Goal: Transaction & Acquisition: Register for event/course

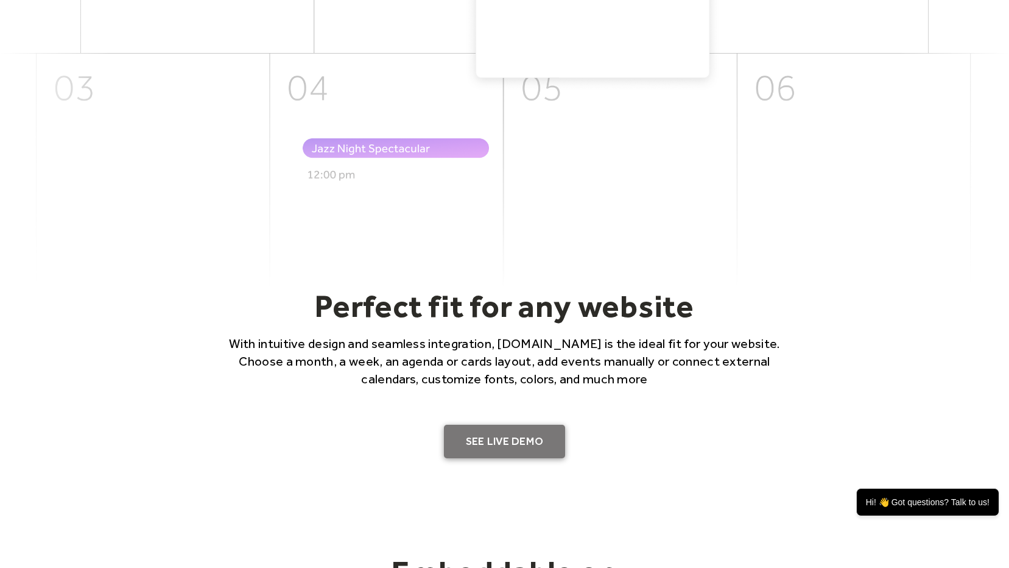
click at [535, 438] on link "SEE LIVE DEMO" at bounding box center [505, 442] width 122 height 34
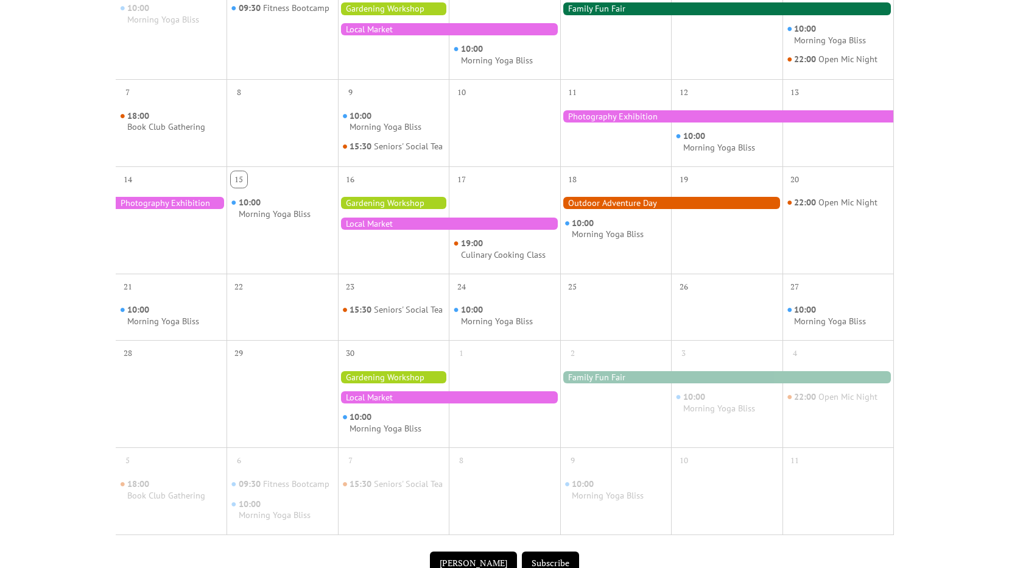
click at [434, 230] on div at bounding box center [449, 223] width 222 height 12
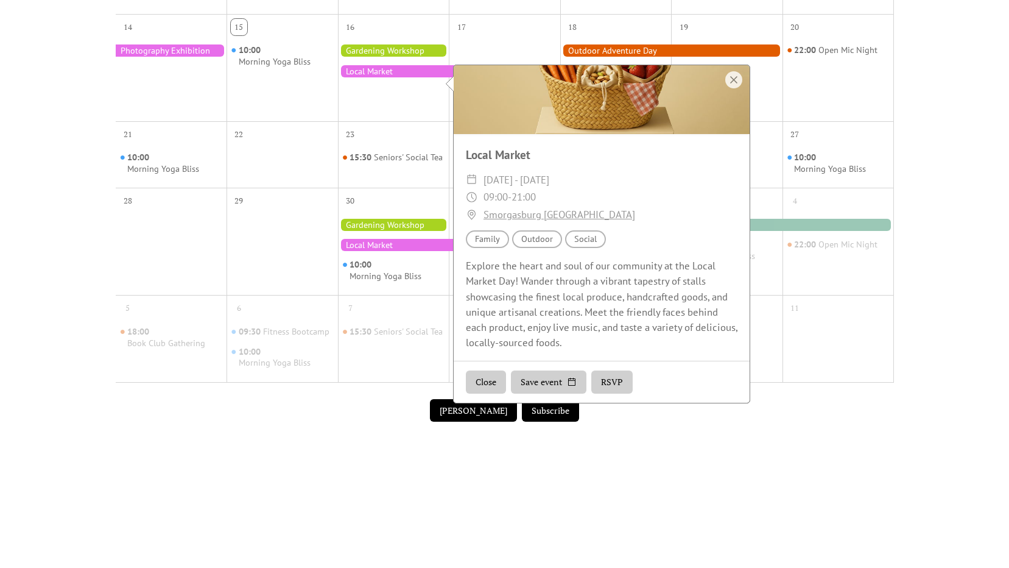
scroll to position [365, 0]
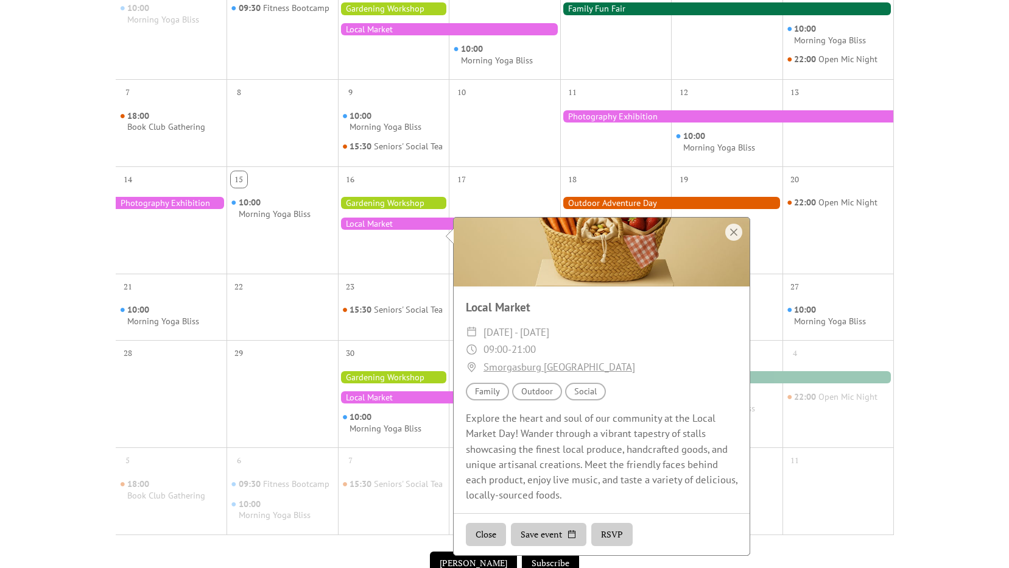
click at [410, 383] on div at bounding box center [393, 377] width 111 height 12
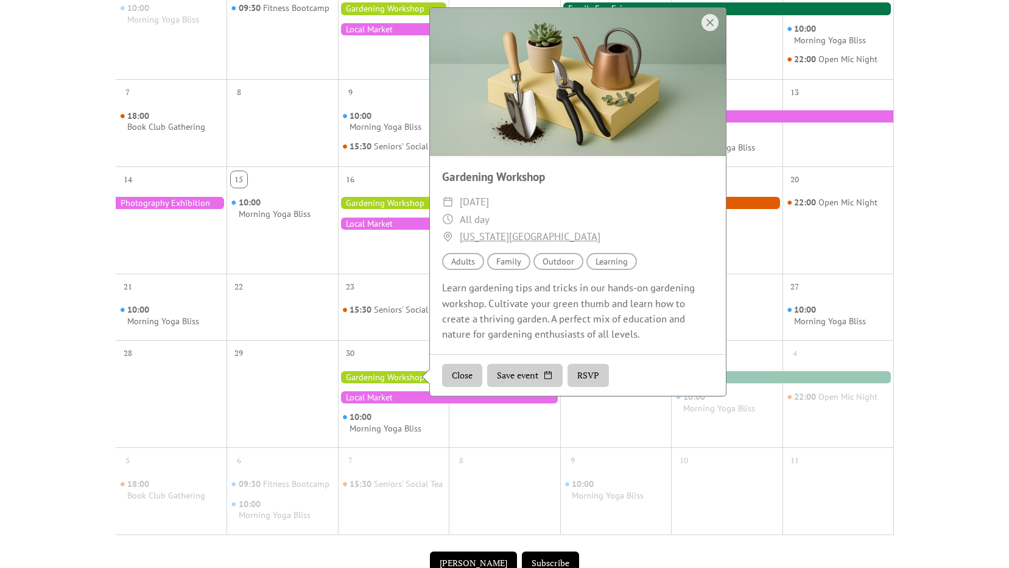
click at [451, 270] on div "Audience Adults" at bounding box center [463, 262] width 42 height 18
click at [509, 270] on div "Audience Family" at bounding box center [508, 262] width 43 height 18
click at [585, 269] on div "Audience Adults Audience Family Location Outdoor Topic Learning" at bounding box center [578, 262] width 296 height 18
click at [613, 270] on div "Topic Learning" at bounding box center [612, 262] width 51 height 18
click at [581, 386] on button "RSVP" at bounding box center [588, 375] width 41 height 23
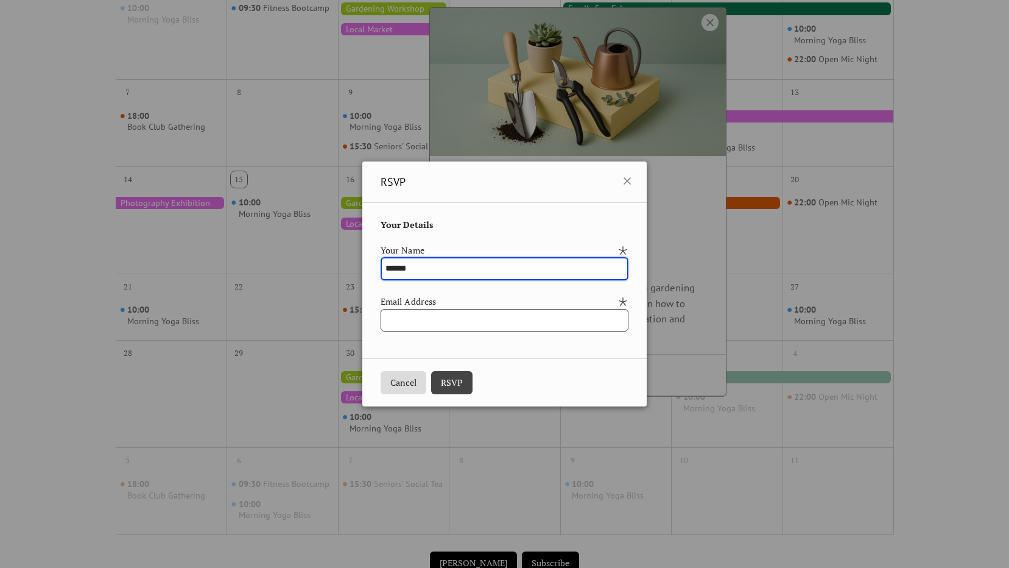
type input "******"
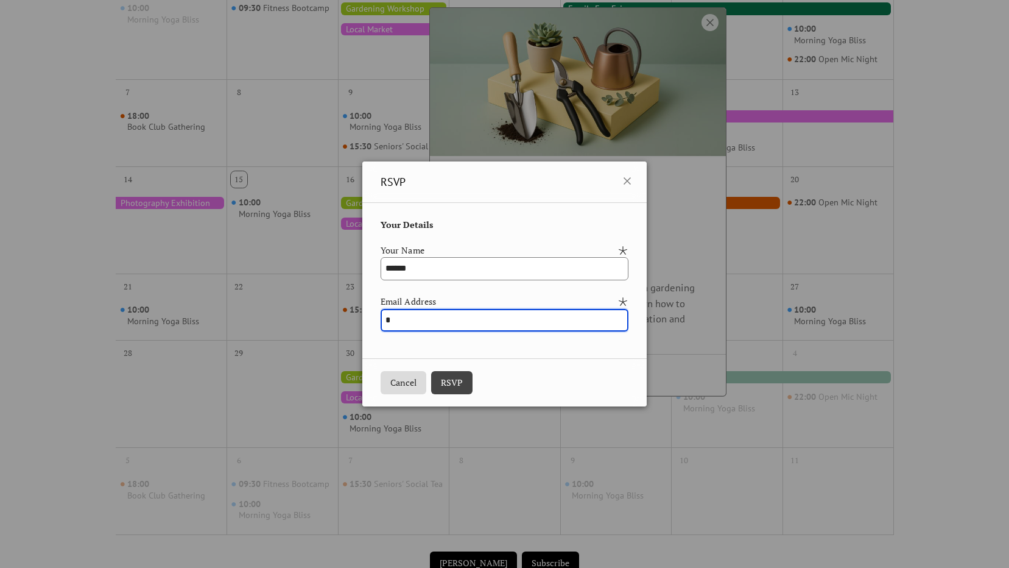
click at [442, 314] on input "*" at bounding box center [505, 320] width 248 height 23
click at [445, 317] on input "*****" at bounding box center [505, 320] width 248 height 23
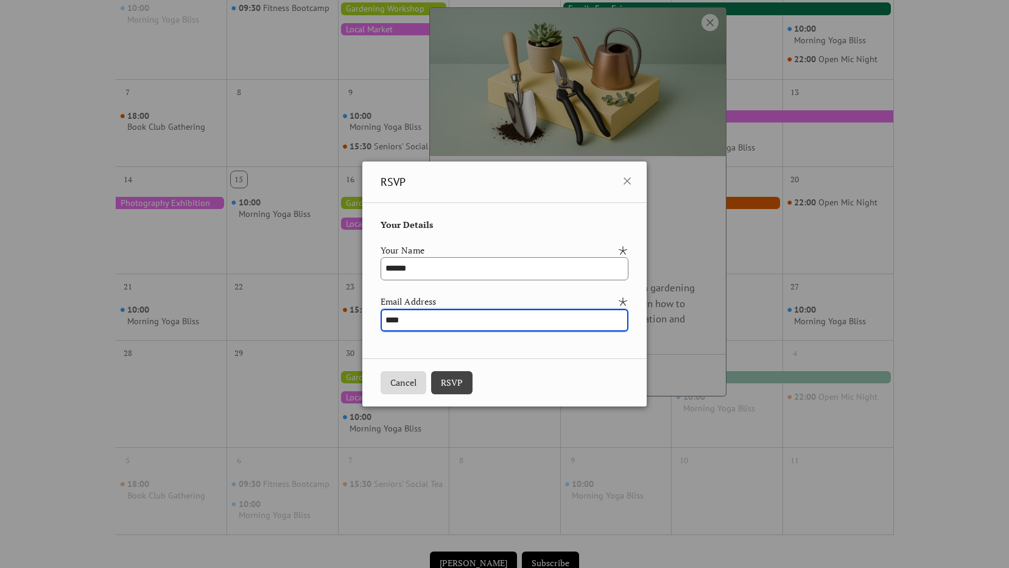
type input "**********"
click at [442, 381] on button "RSVP" at bounding box center [451, 382] width 41 height 23
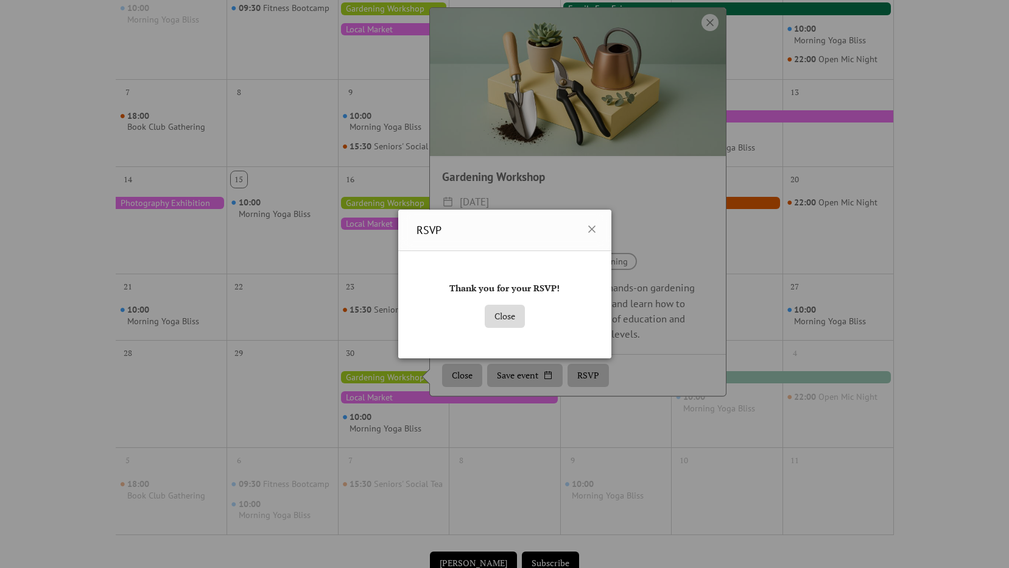
click at [505, 322] on button "Close" at bounding box center [505, 316] width 40 height 23
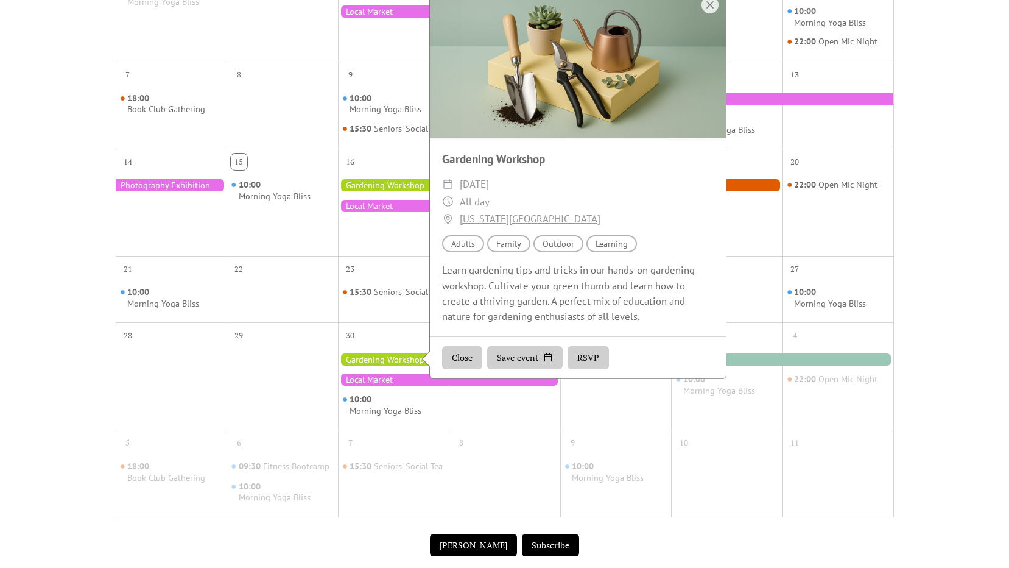
scroll to position [281, 0]
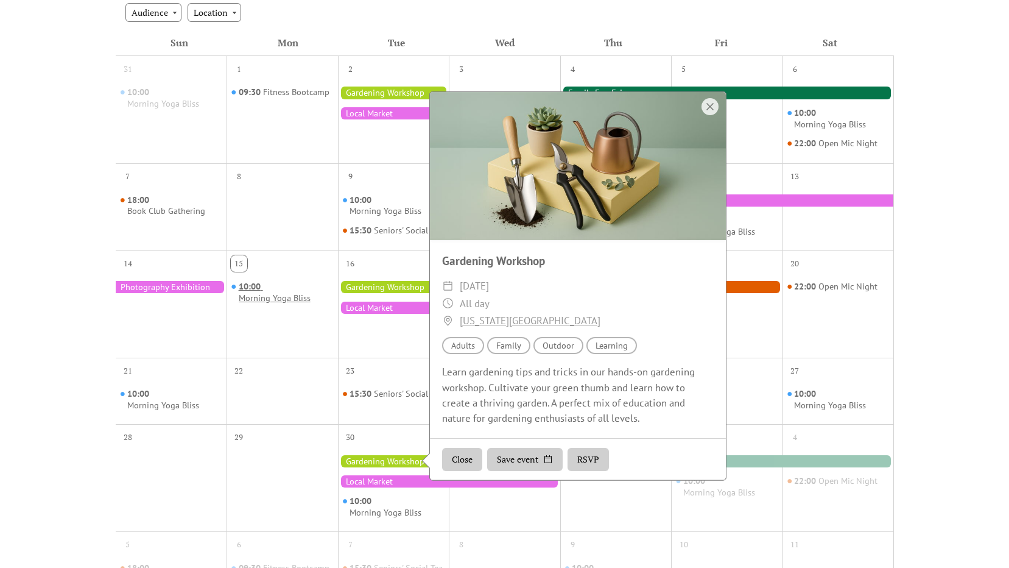
click at [300, 304] on div "Morning Yoga Bliss" at bounding box center [275, 298] width 72 height 12
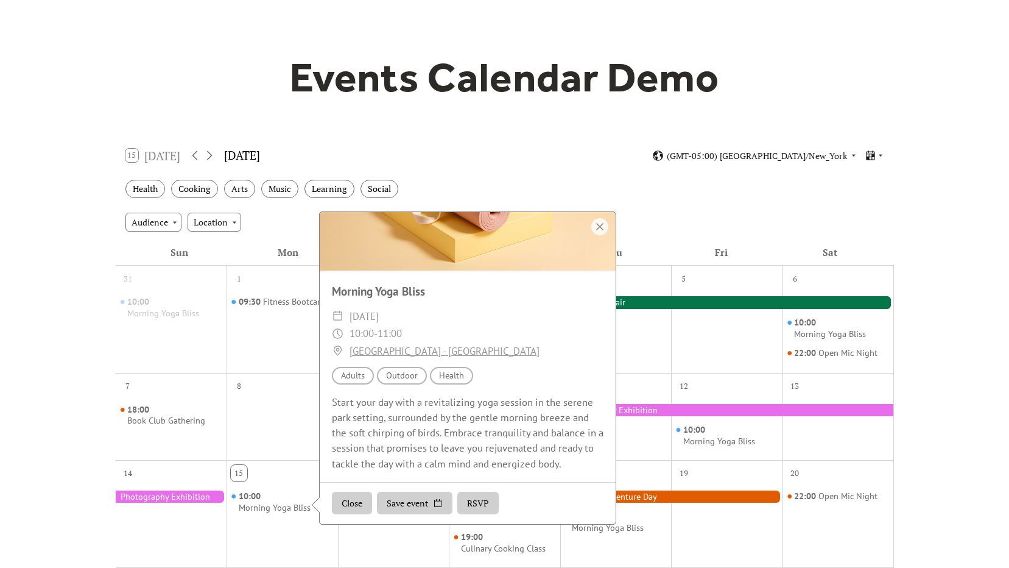
scroll to position [183, 0]
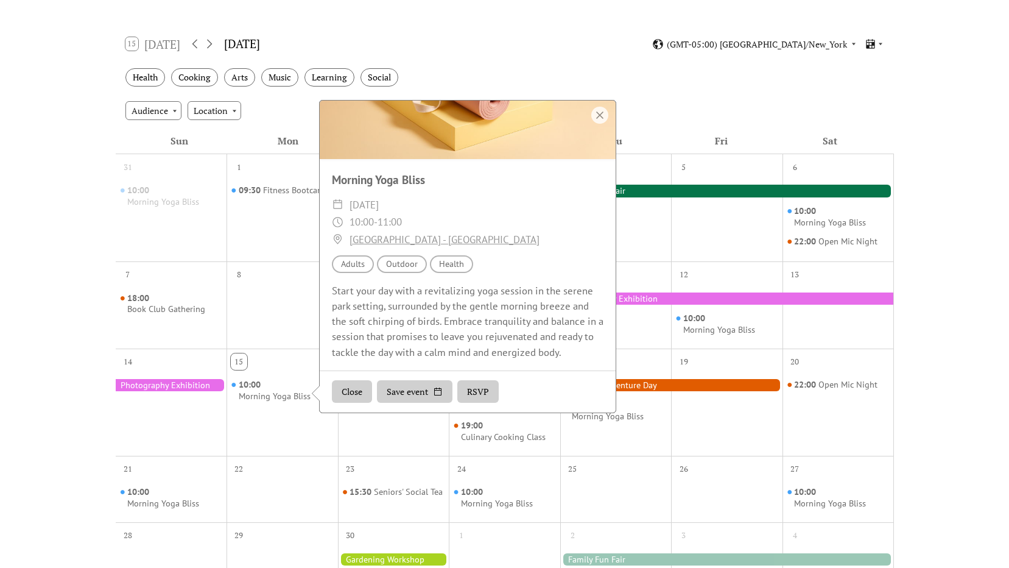
click at [356, 397] on button "Close" at bounding box center [352, 391] width 40 height 23
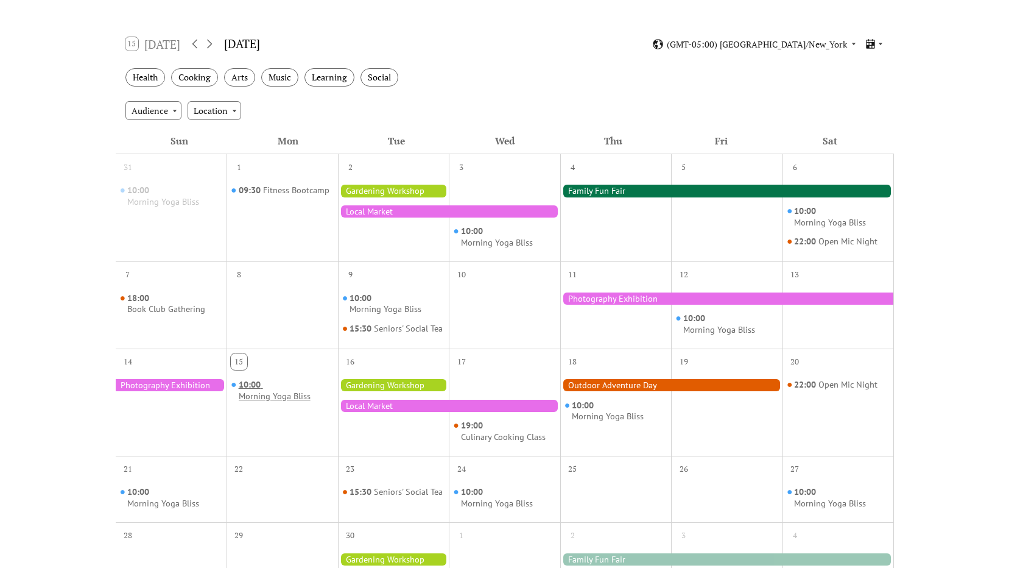
click at [282, 398] on div "10:00 Morning Yoga Bliss" at bounding box center [286, 390] width 94 height 23
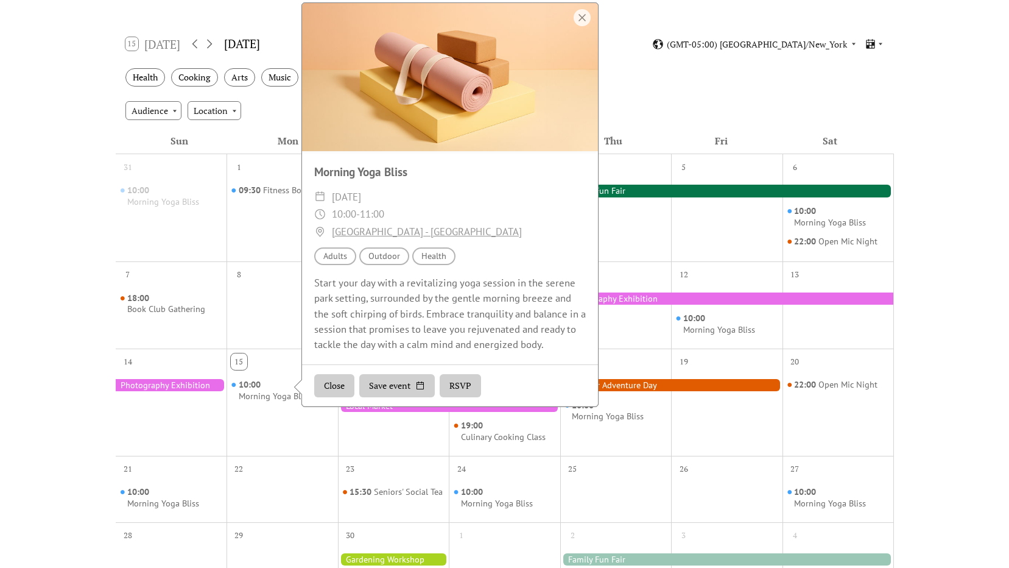
click at [460, 393] on button "RSVP" at bounding box center [460, 385] width 41 height 23
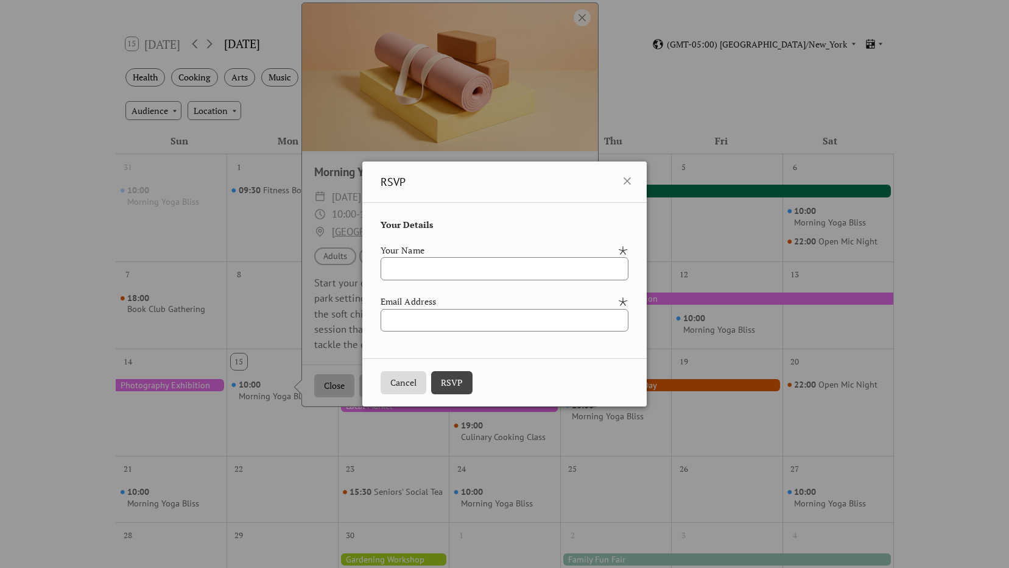
click at [459, 392] on button "RSVP" at bounding box center [451, 382] width 41 height 23
click at [443, 379] on button "RSVP" at bounding box center [451, 382] width 41 height 23
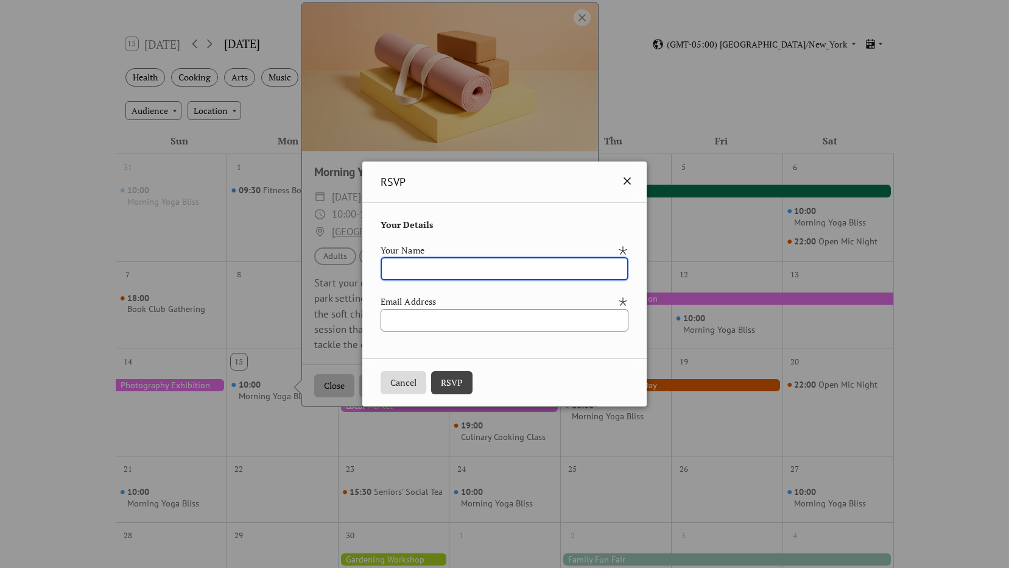
click at [635, 177] on icon at bounding box center [627, 181] width 15 height 15
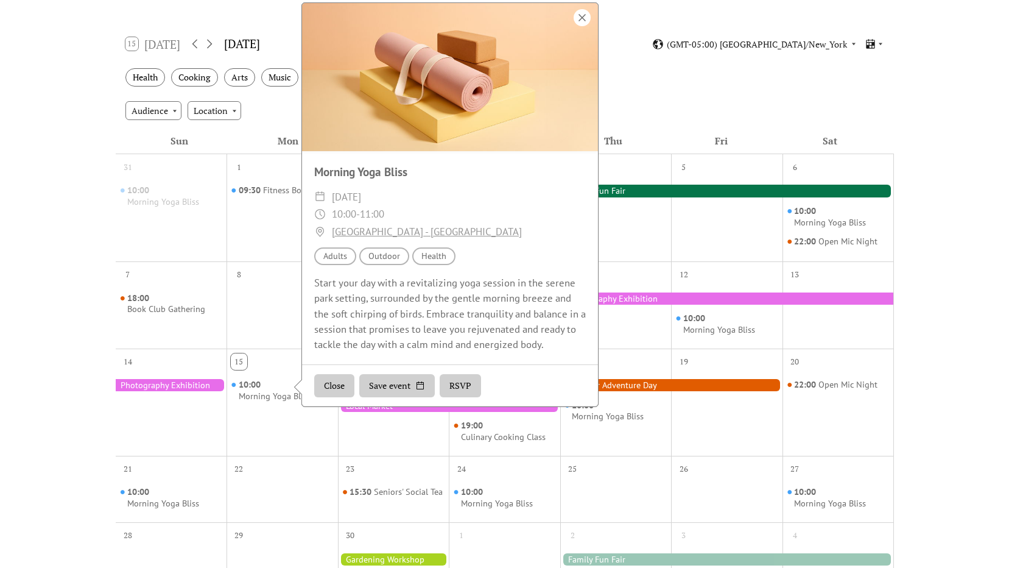
click at [579, 26] on div at bounding box center [582, 17] width 17 height 17
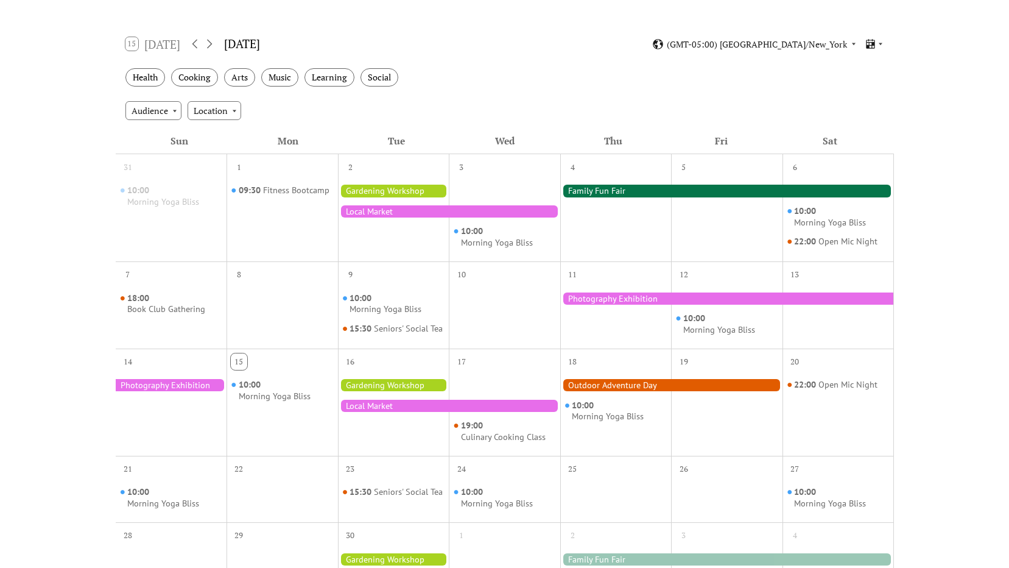
click at [609, 192] on div at bounding box center [727, 191] width 334 height 12
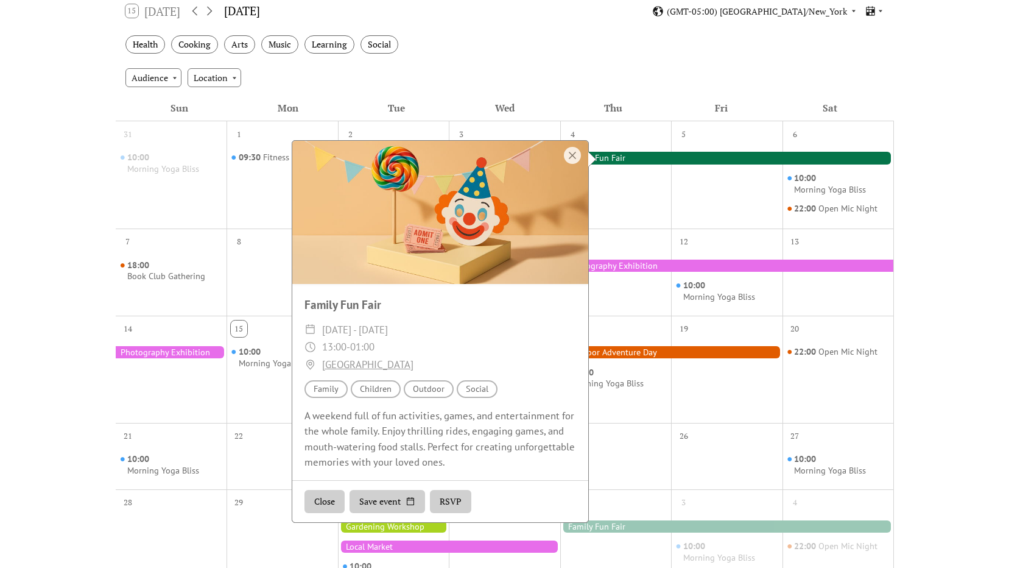
scroll to position [244, 0]
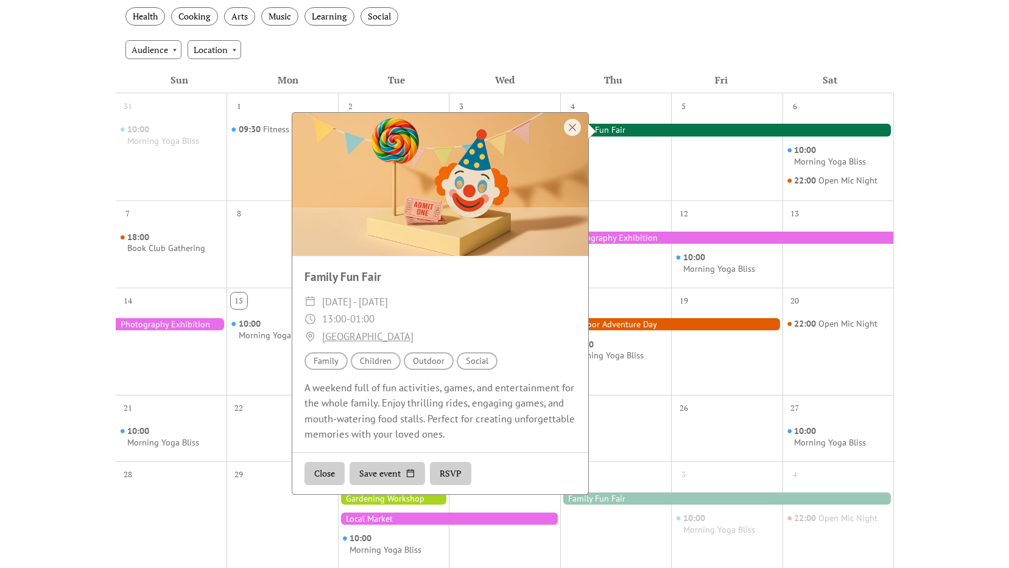
click at [456, 456] on div "Close Save event RSVP" at bounding box center [440, 473] width 296 height 42
click at [456, 467] on button "RSVP" at bounding box center [450, 473] width 41 height 23
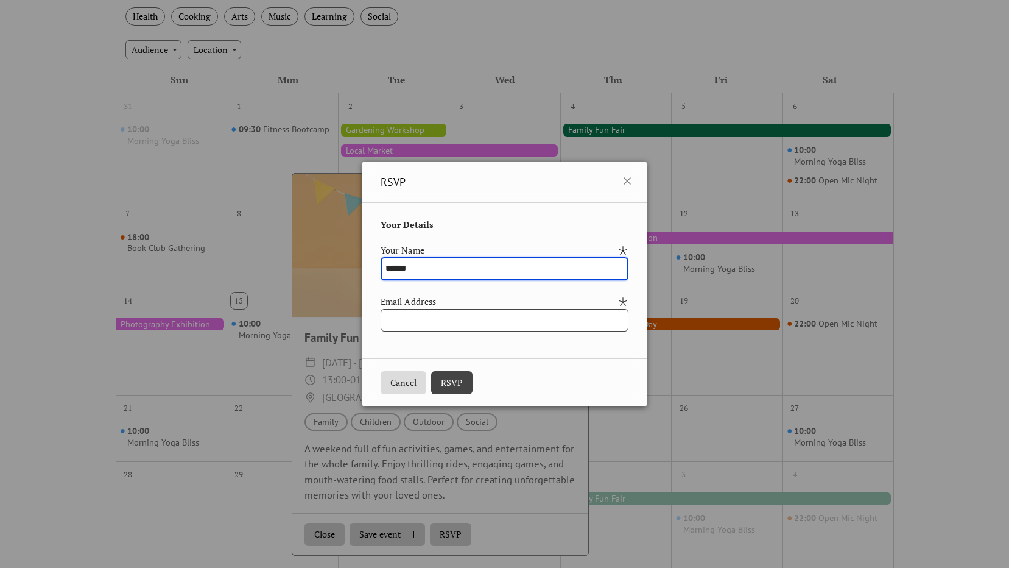
type input "******"
click at [458, 330] on input "email" at bounding box center [505, 320] width 248 height 23
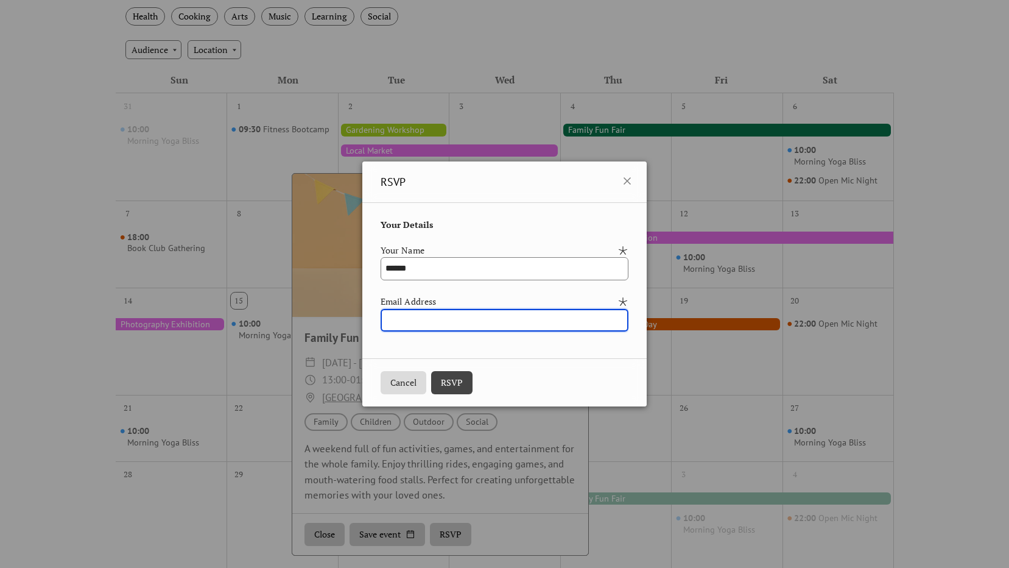
type input "**********"
click at [431, 378] on button "RSVP" at bounding box center [451, 382] width 41 height 23
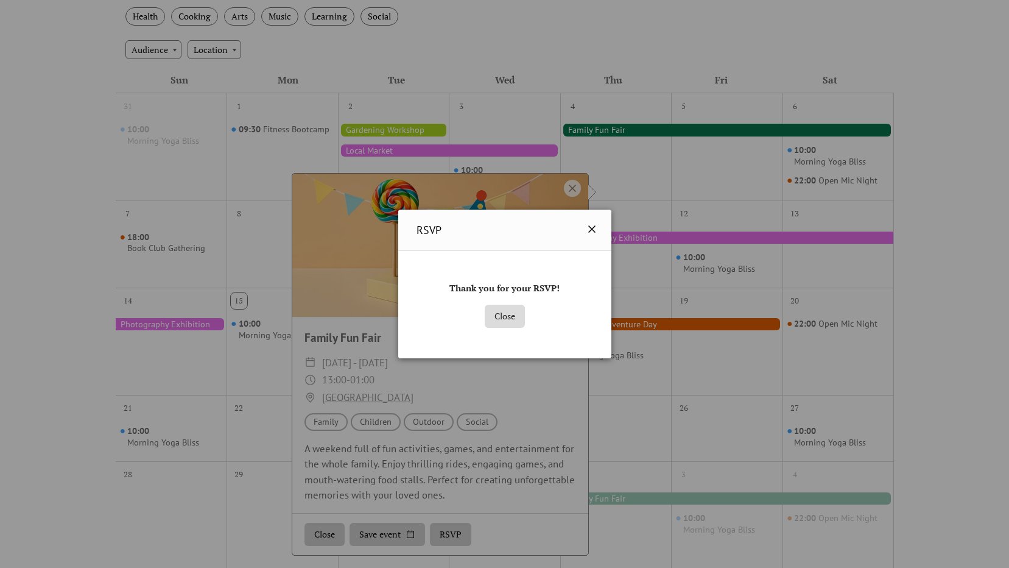
click at [594, 228] on icon at bounding box center [592, 229] width 15 height 15
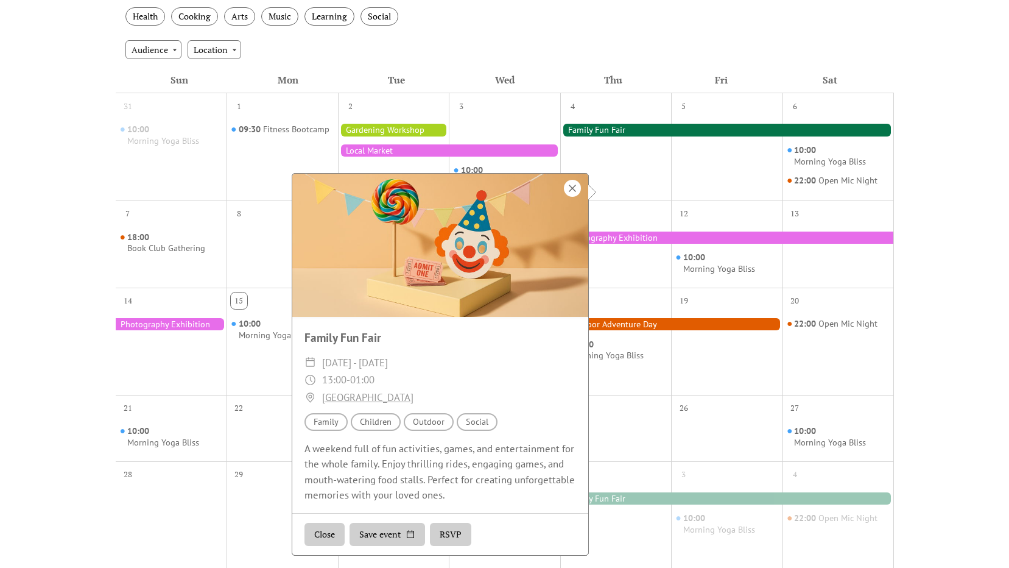
click at [580, 192] on div at bounding box center [572, 188] width 17 height 17
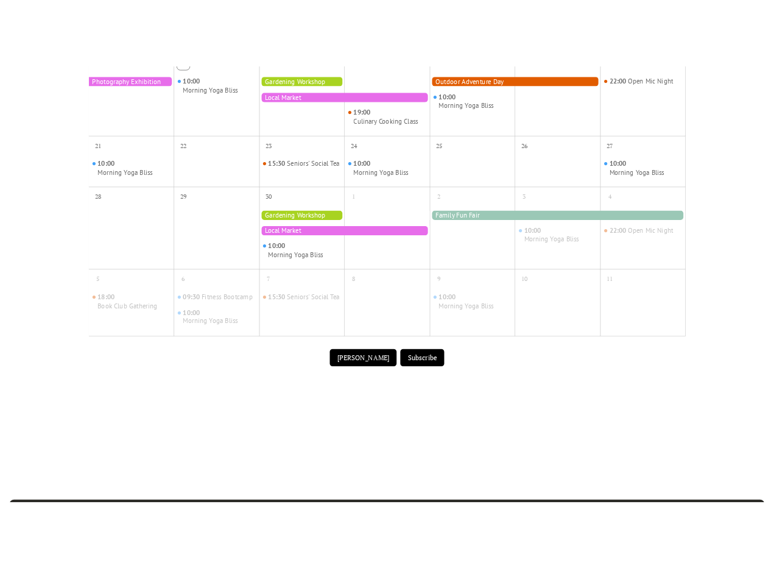
scroll to position [559, 0]
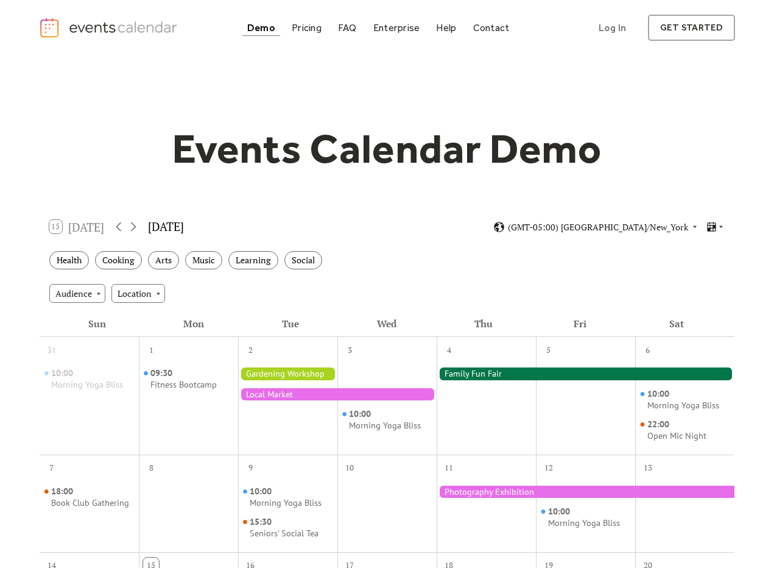
click at [492, 493] on div at bounding box center [586, 491] width 298 height 12
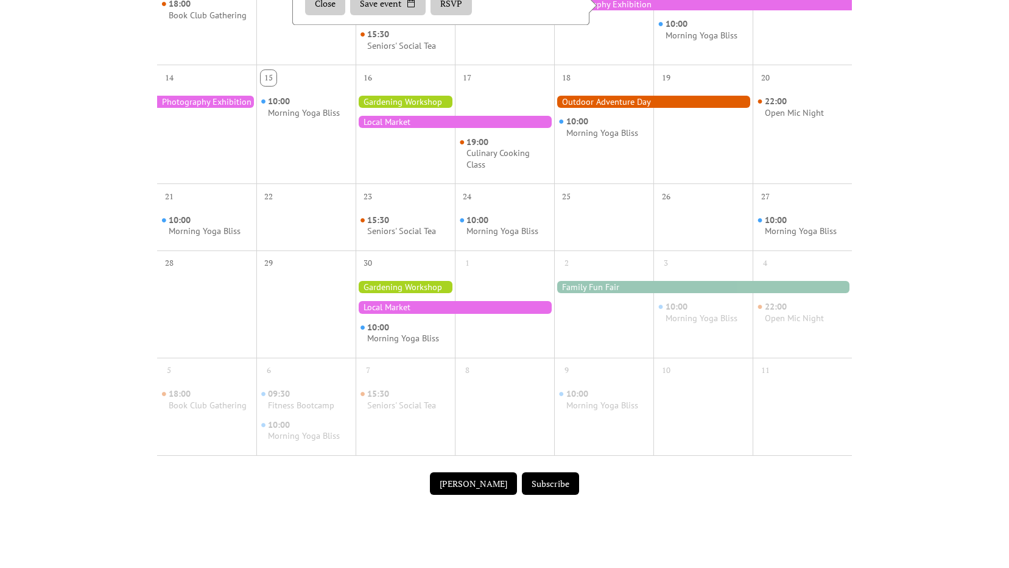
scroll to position [477, 0]
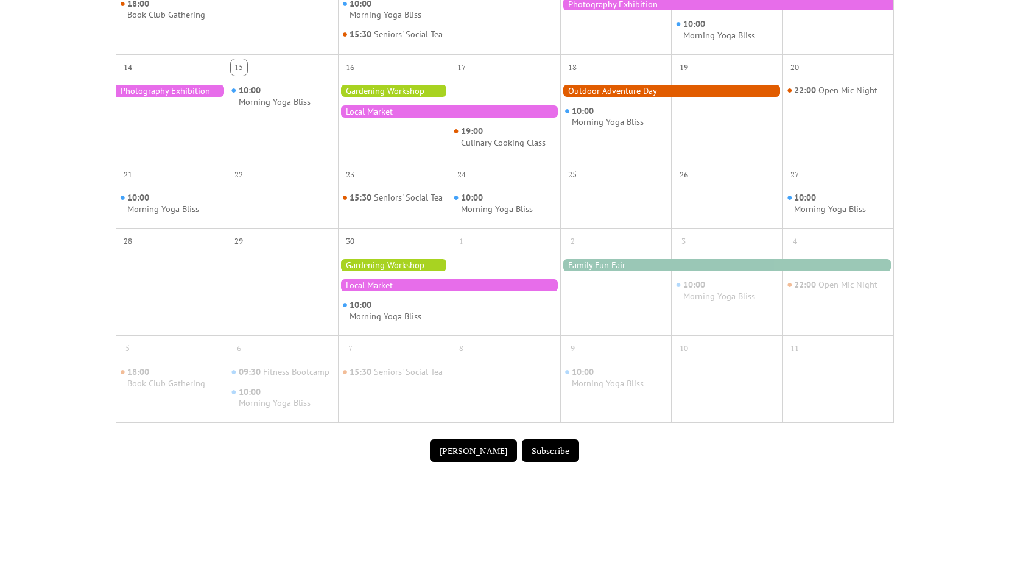
click at [500, 118] on div at bounding box center [449, 111] width 222 height 12
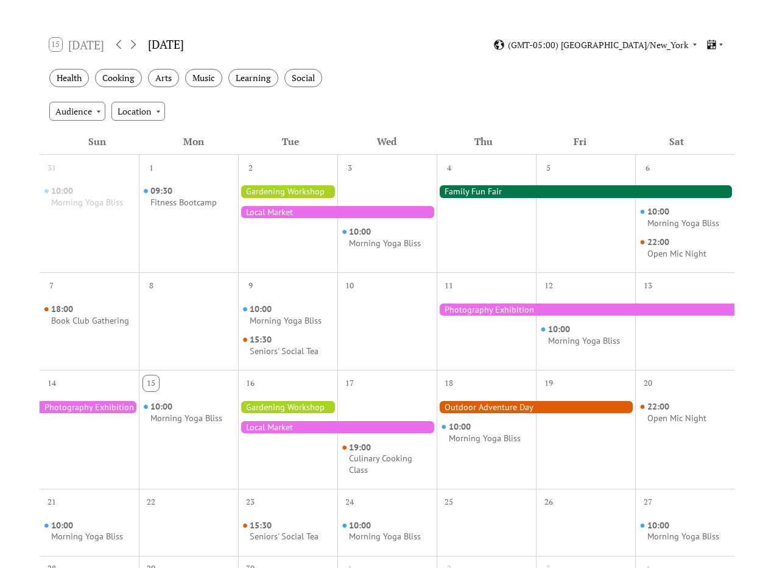
drag, startPoint x: 512, startPoint y: 111, endPoint x: 605, endPoint y: 153, distance: 102.5
click at [512, 111] on div "Audience Location" at bounding box center [388, 110] width 696 height 33
